Goal: Task Accomplishment & Management: Check status

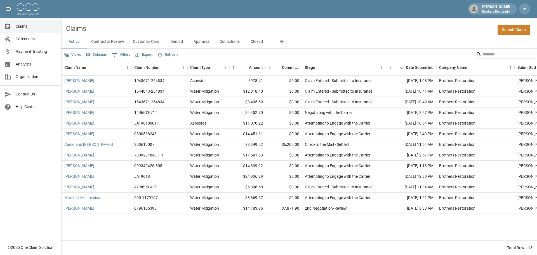
click at [27, 161] on div "Claims Collections Payment Tracking Analytics Organization Contact Us Help Cent…" at bounding box center [30, 120] width 61 height 241
drag, startPoint x: 34, startPoint y: 135, endPoint x: 29, endPoint y: 135, distance: 5.1
click at [31, 135] on div "Claims Collections Payment Tracking Analytics Organization Contact Us Help Cent…" at bounding box center [30, 120] width 61 height 241
